Goal: Task Accomplishment & Management: Use online tool/utility

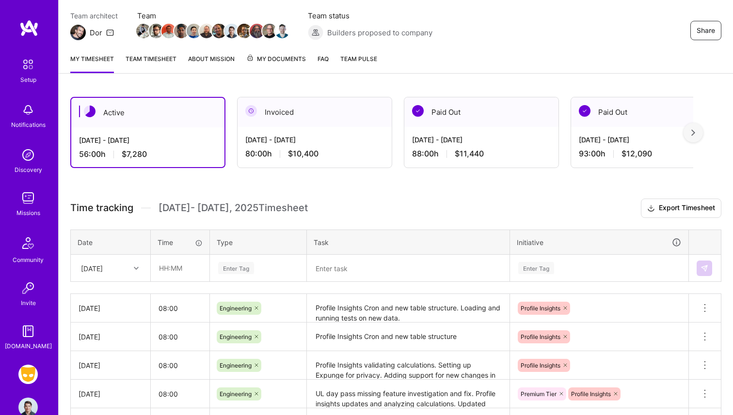
scroll to position [89, 0]
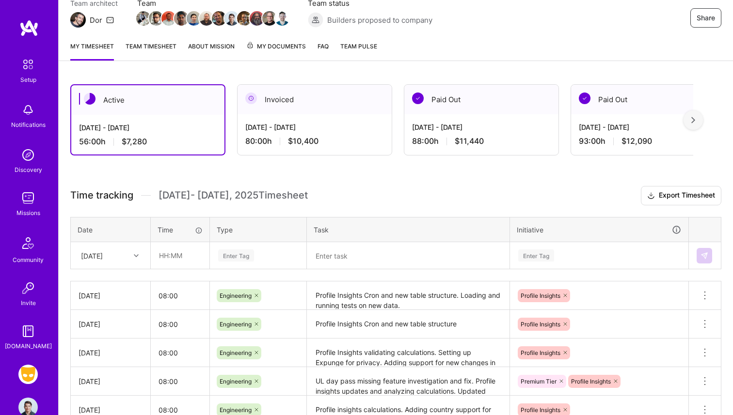
click at [237, 264] on td "Enter Tag" at bounding box center [258, 255] width 97 height 27
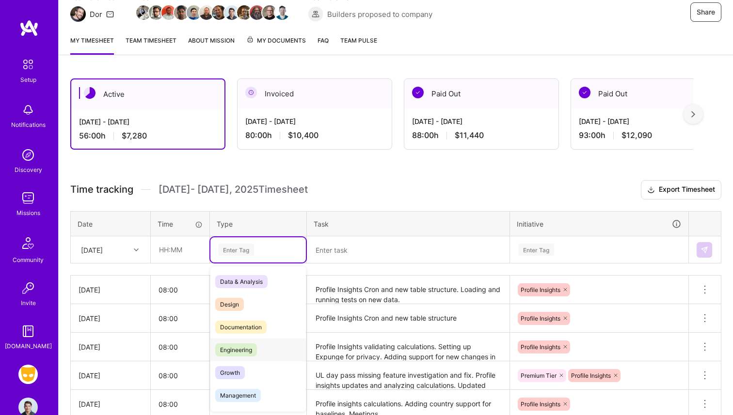
click at [249, 345] on span "Engineering" at bounding box center [236, 350] width 42 height 13
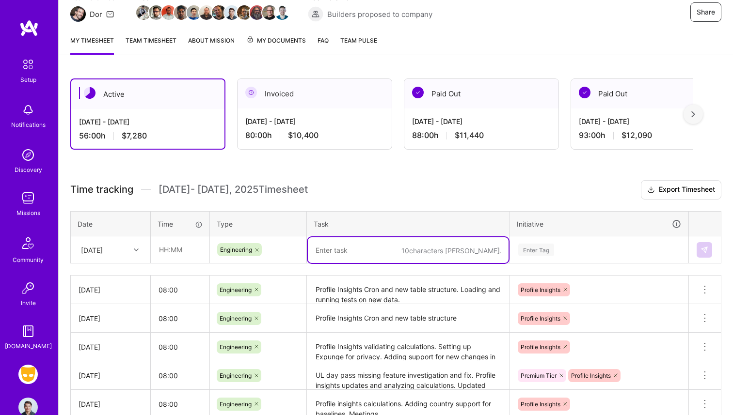
click at [365, 239] on textarea at bounding box center [408, 250] width 201 height 26
type textarea "Profile Insights V2"
click at [531, 249] on div "Enter Tag" at bounding box center [598, 249] width 177 height 25
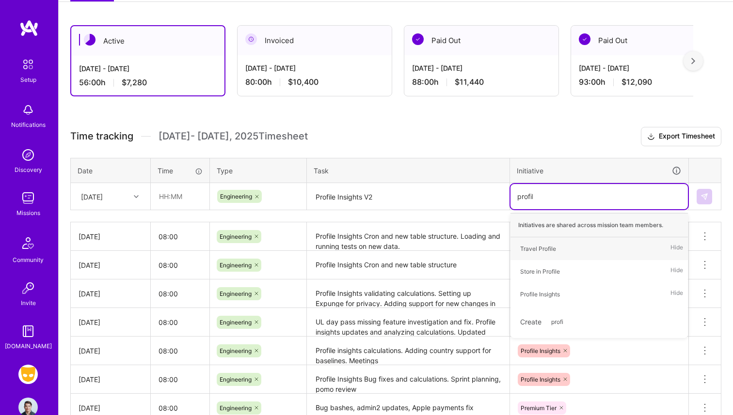
type input "profile"
click at [535, 299] on span "Profile Insights" at bounding box center [539, 294] width 49 height 13
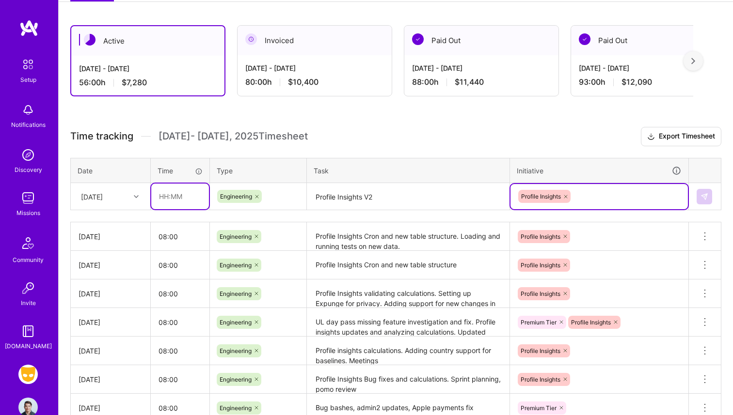
click at [161, 202] on input "text" at bounding box center [180, 197] width 58 height 26
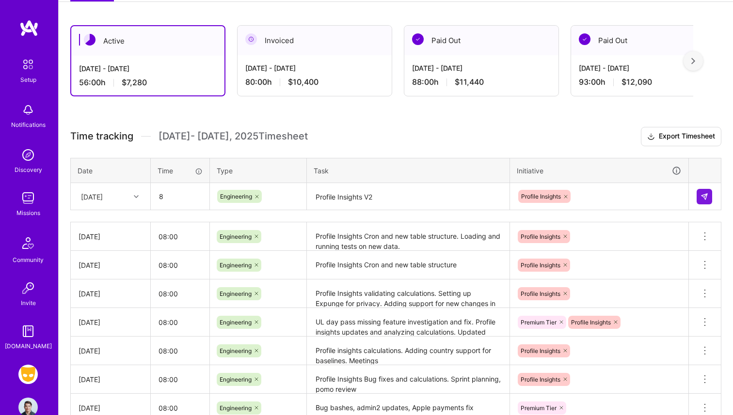
type input "08:00"
click at [388, 194] on textarea "Profile Insights V2" at bounding box center [408, 197] width 201 height 26
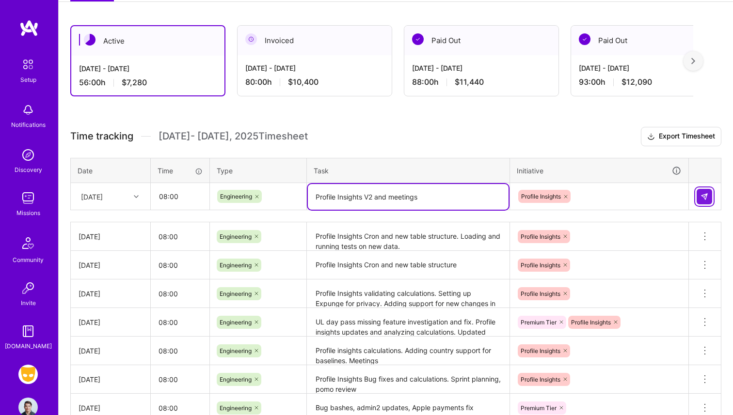
type textarea "Profile Insights V2 and meetings"
click at [705, 197] on img at bounding box center [704, 197] width 8 height 8
